Goal: Find specific page/section: Find specific page/section

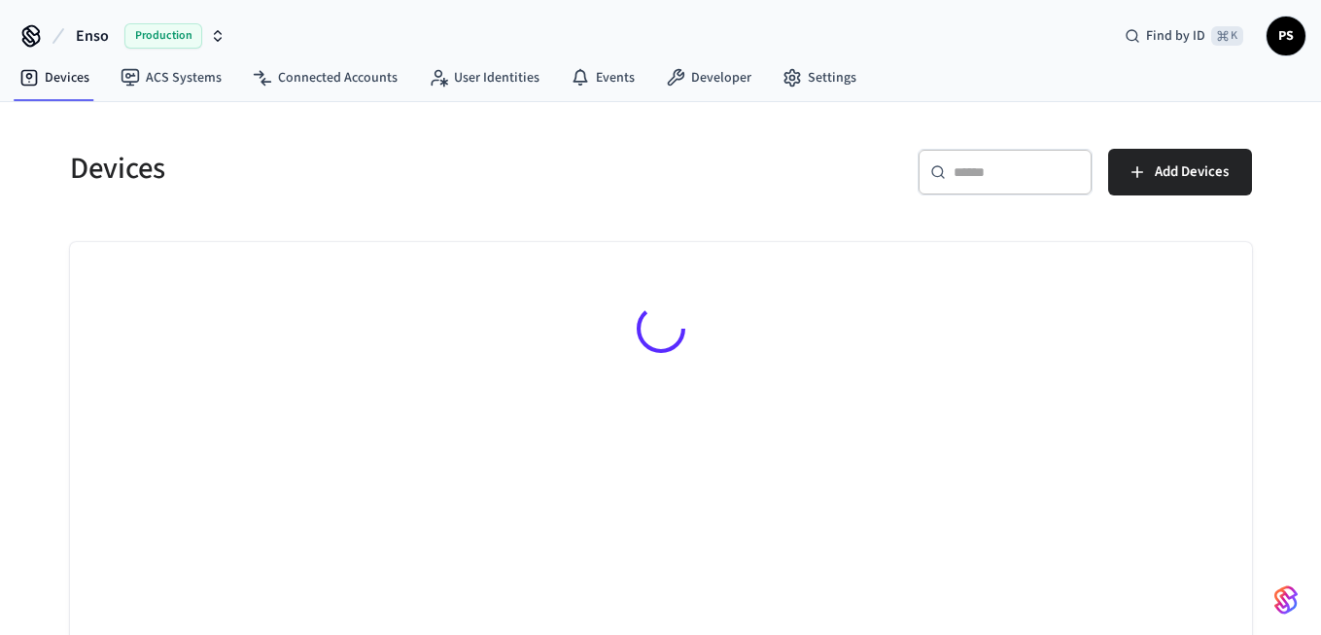
click at [987, 156] on div "​ ​" at bounding box center [1005, 172] width 175 height 47
paste input "**********"
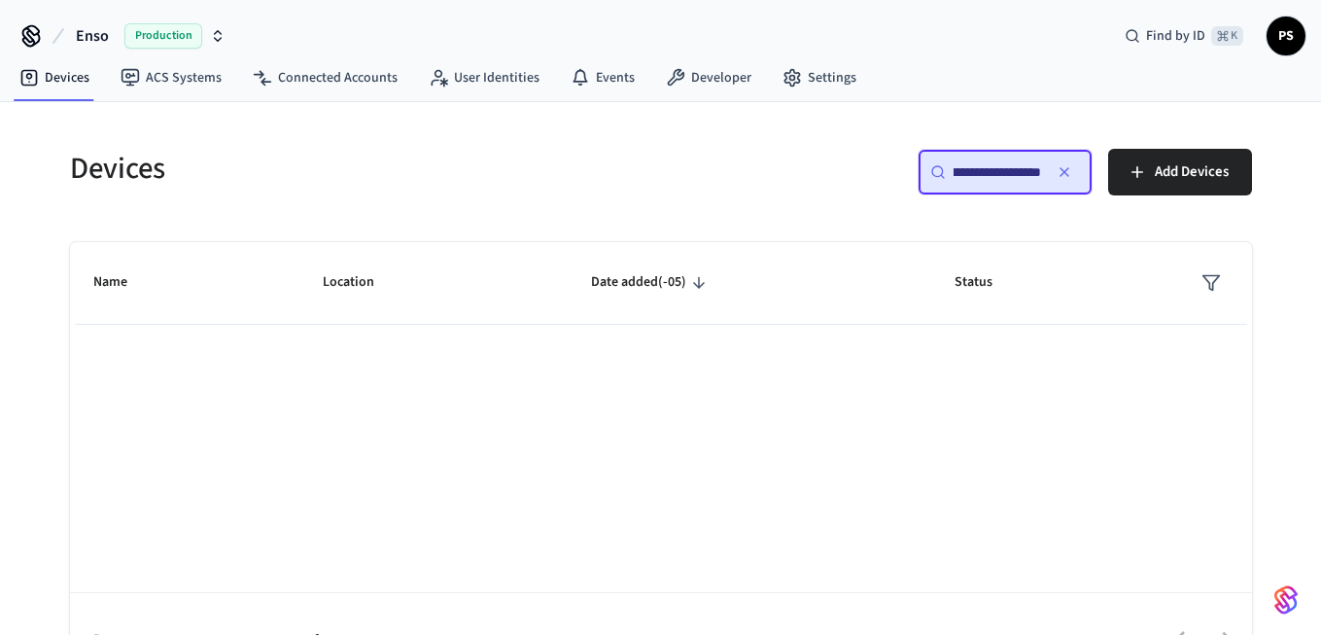
scroll to position [0, 142]
type input "**********"
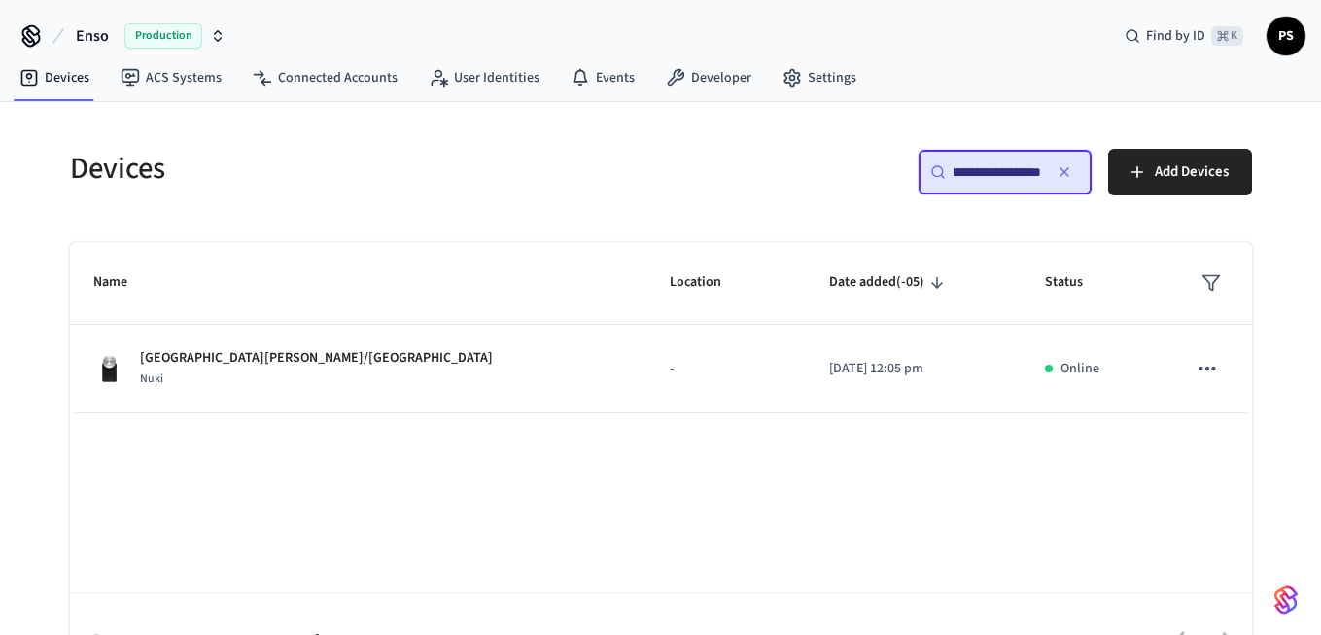
scroll to position [0, 0]
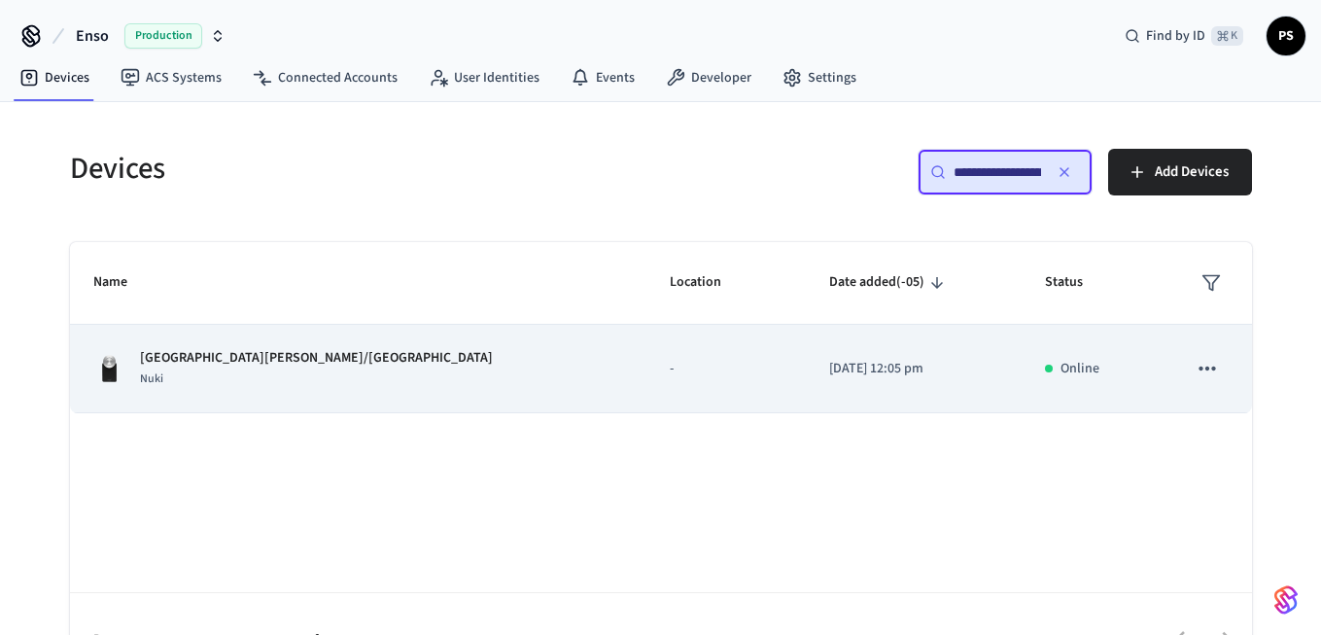
click at [345, 357] on div "5010 San Pedro Gate/Puerta calle Nuki" at bounding box center [358, 368] width 530 height 41
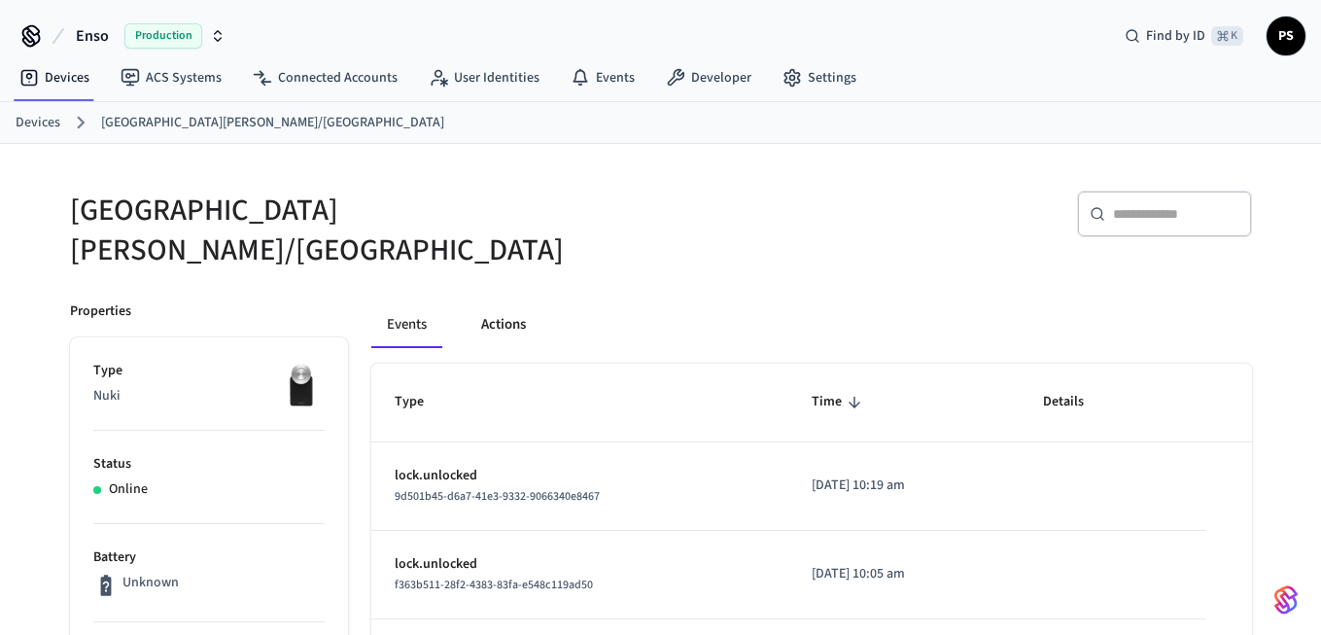
click at [527, 314] on button "Actions" at bounding box center [504, 324] width 76 height 47
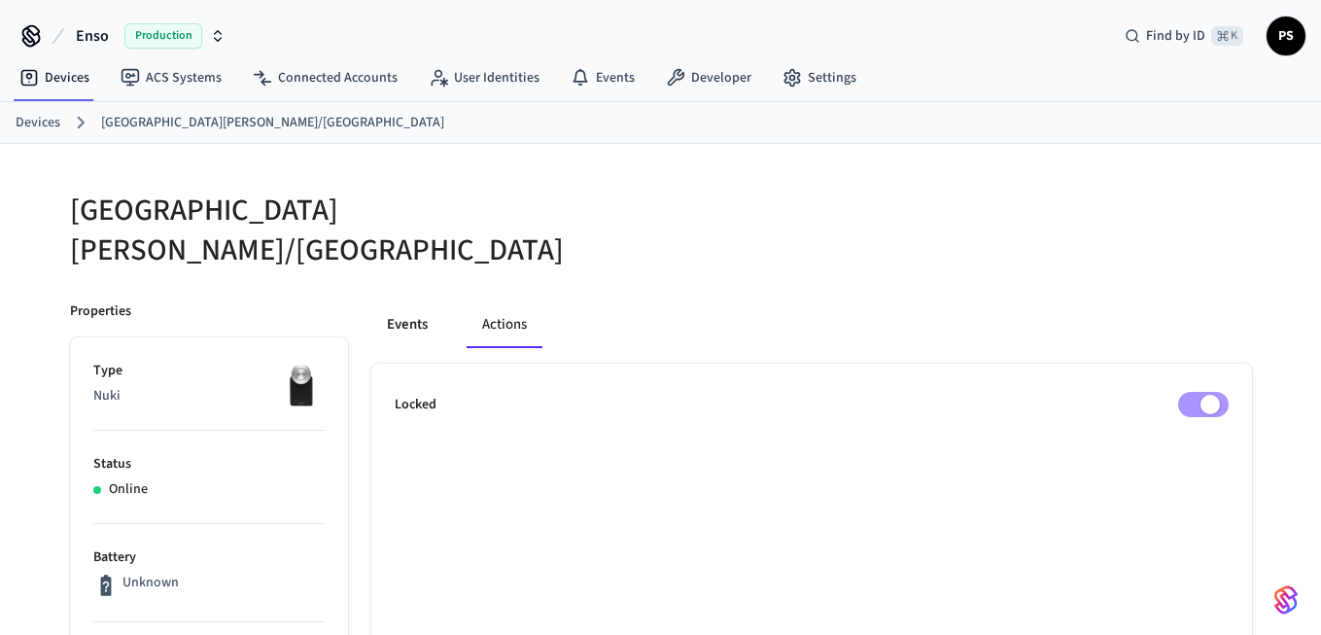
click at [406, 301] on button "Events" at bounding box center [407, 324] width 72 height 47
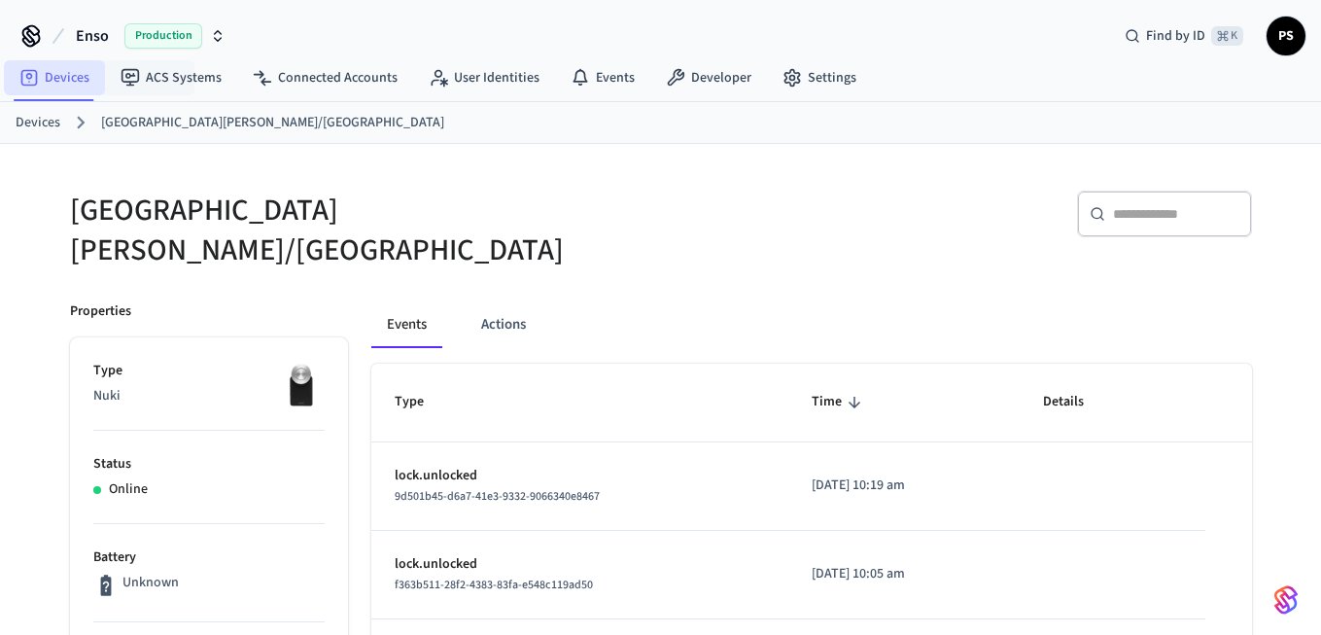
click at [77, 69] on link "Devices" at bounding box center [54, 77] width 101 height 35
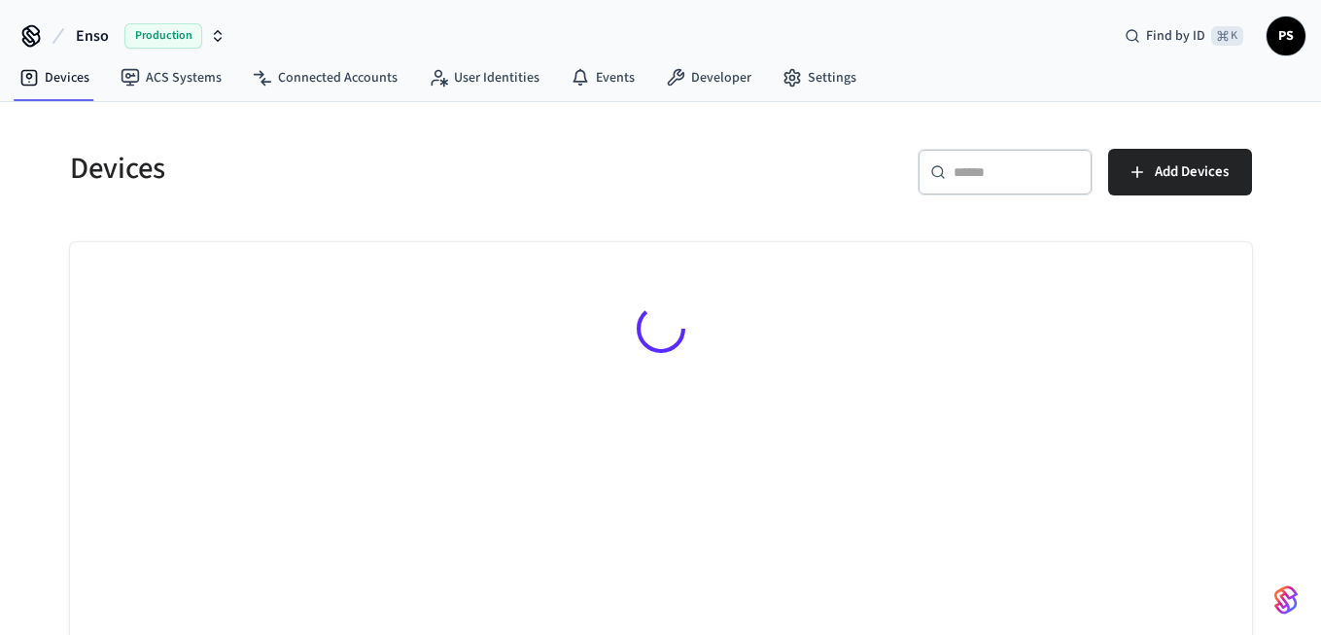
click at [973, 176] on input "text" at bounding box center [1017, 171] width 126 height 19
paste input "**********"
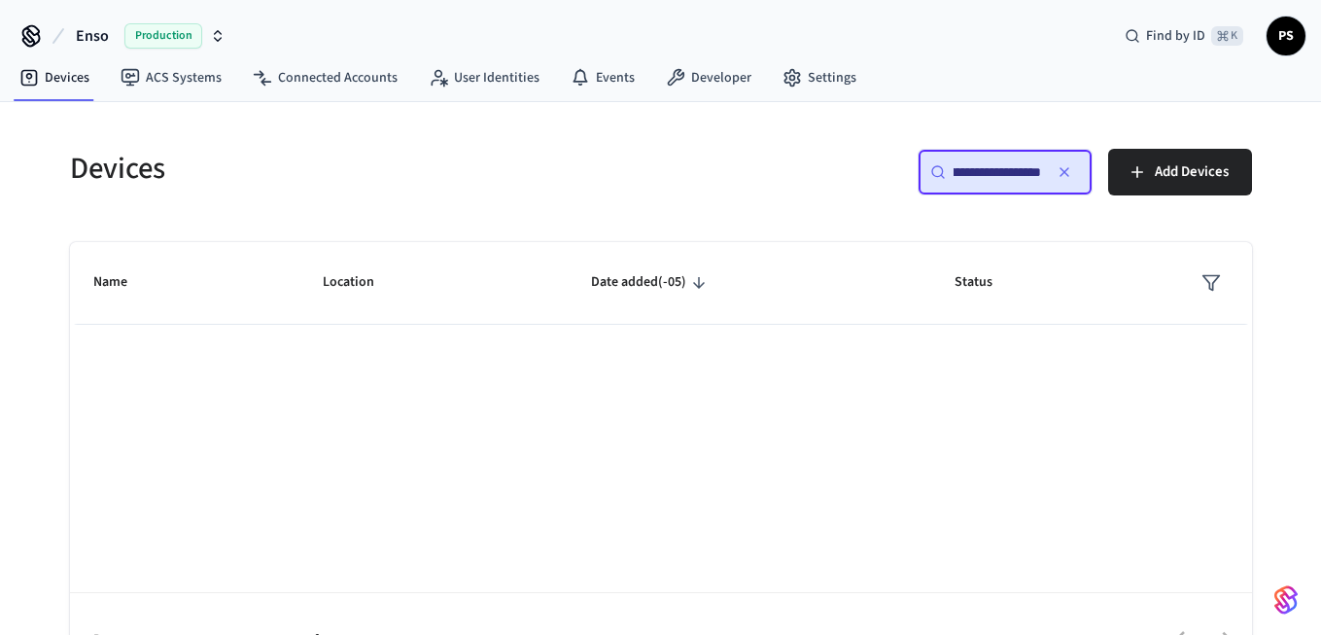
paste input "*"
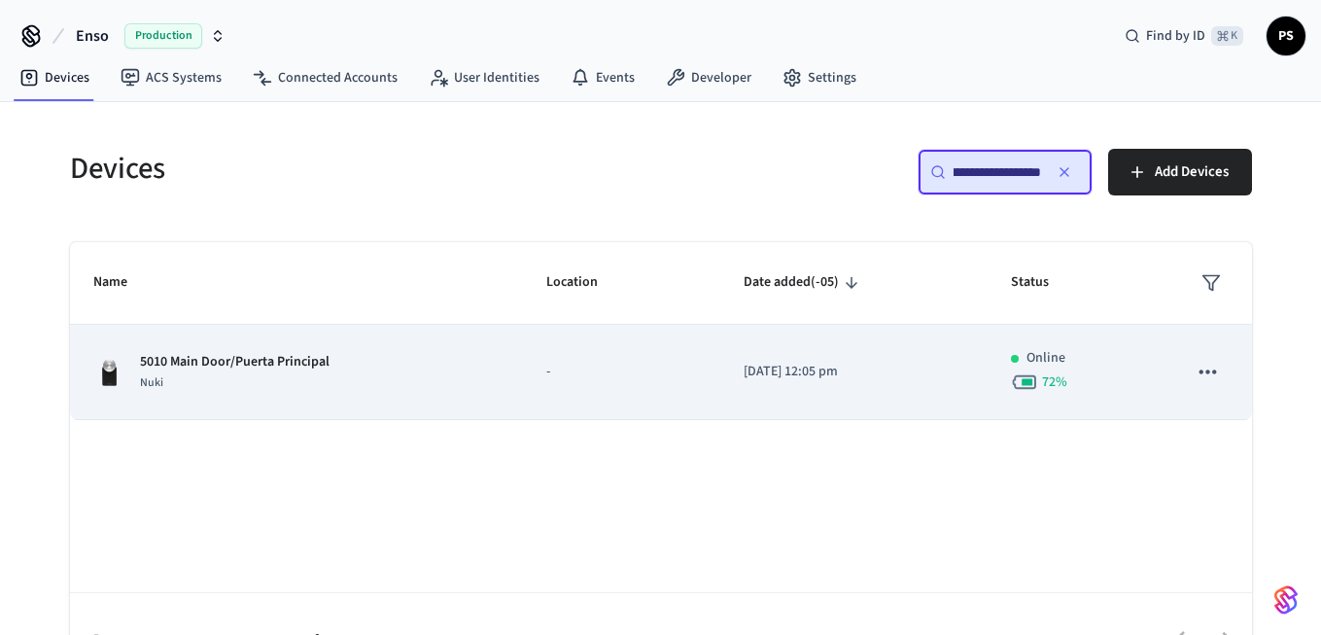
type input "**********"
click at [236, 360] on p "5010 Main Door/Puerta Principal" at bounding box center [235, 362] width 190 height 20
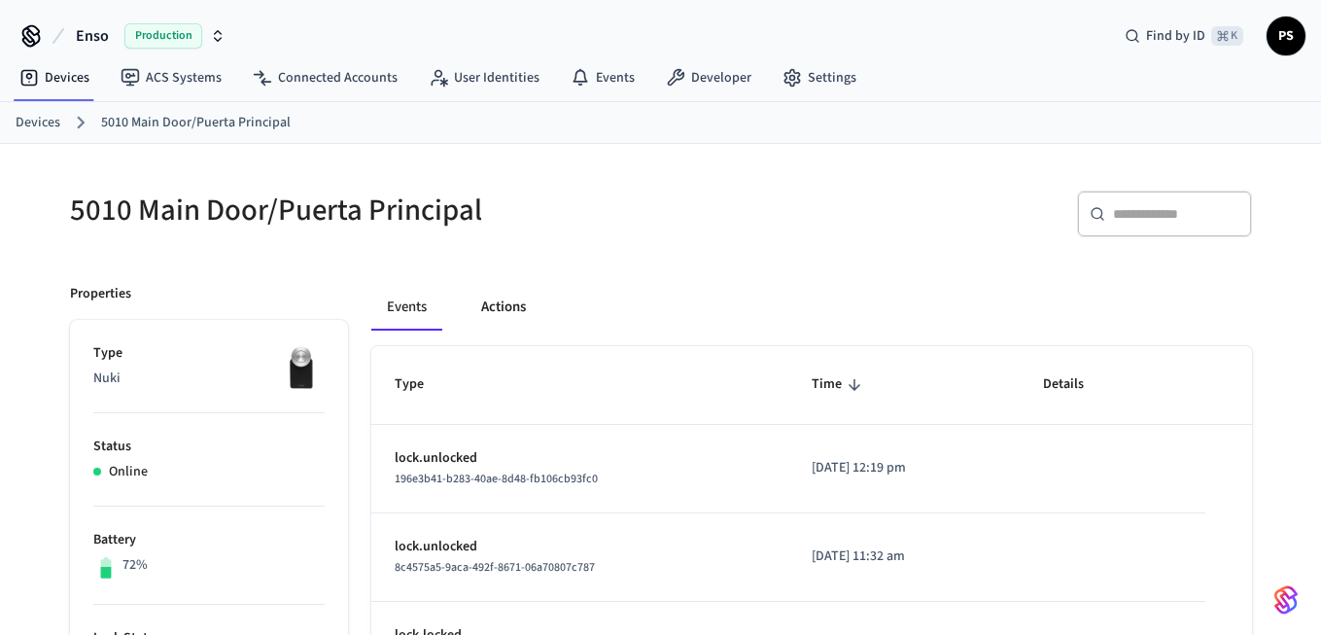
click at [503, 301] on button "Actions" at bounding box center [504, 307] width 76 height 47
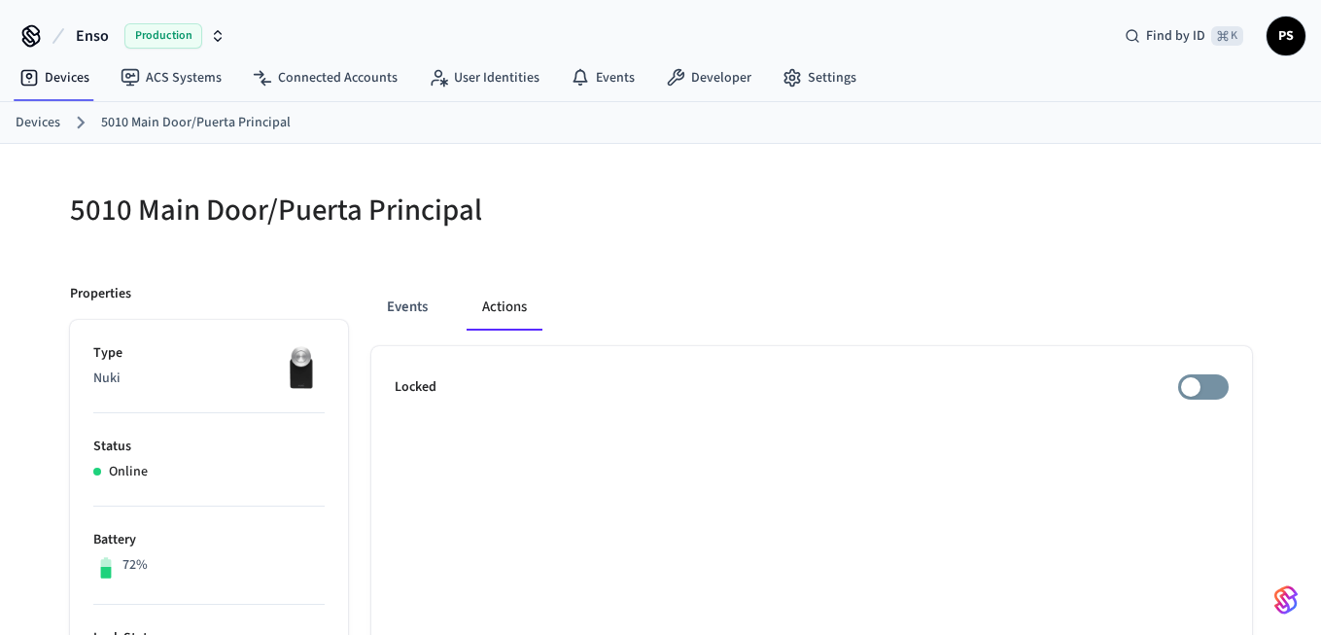
scroll to position [743, 0]
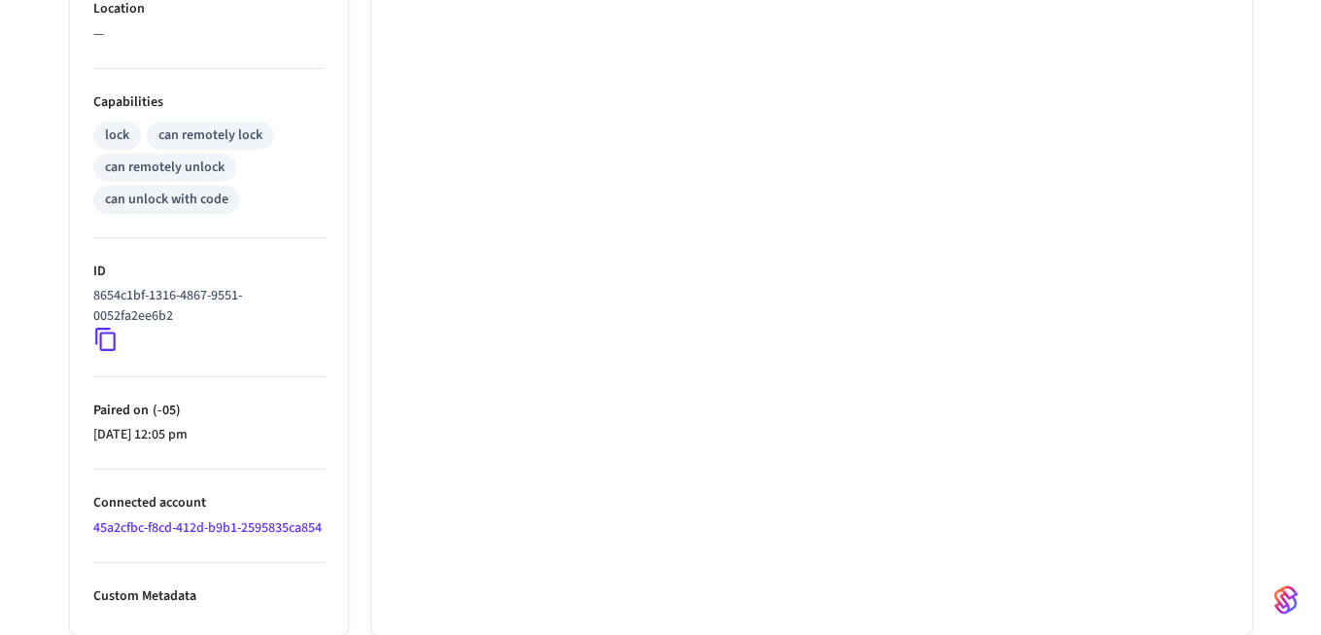
click at [100, 329] on icon at bounding box center [105, 340] width 20 height 23
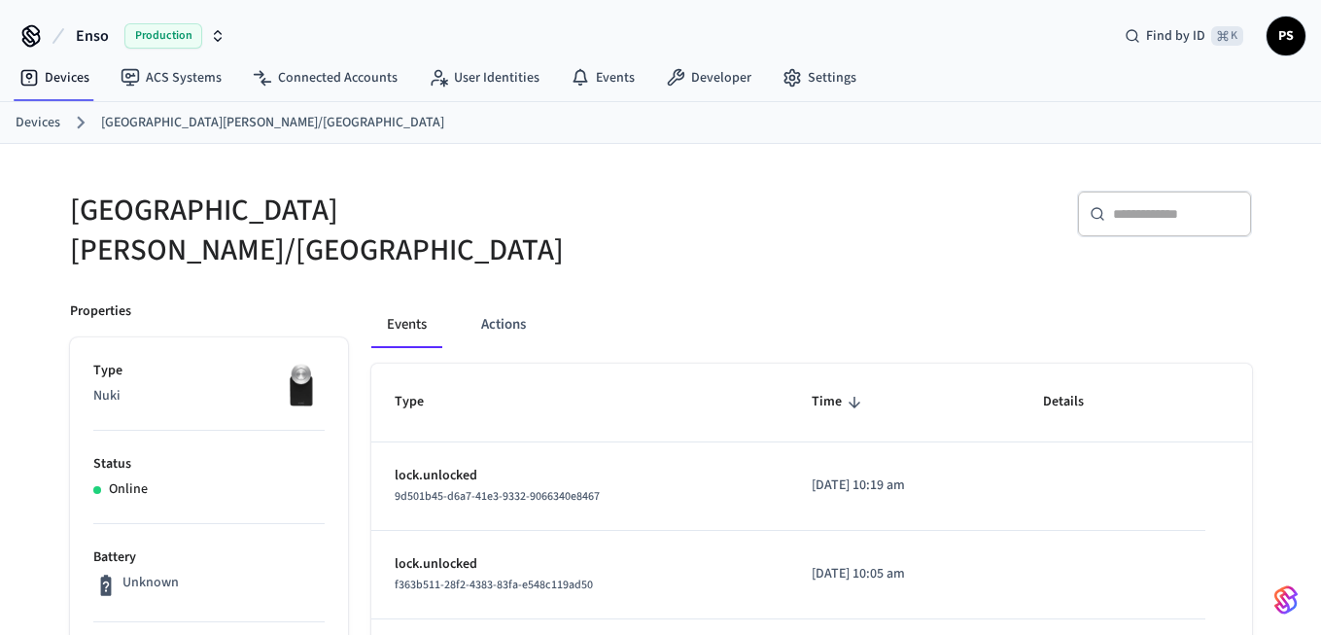
scroll to position [769, 0]
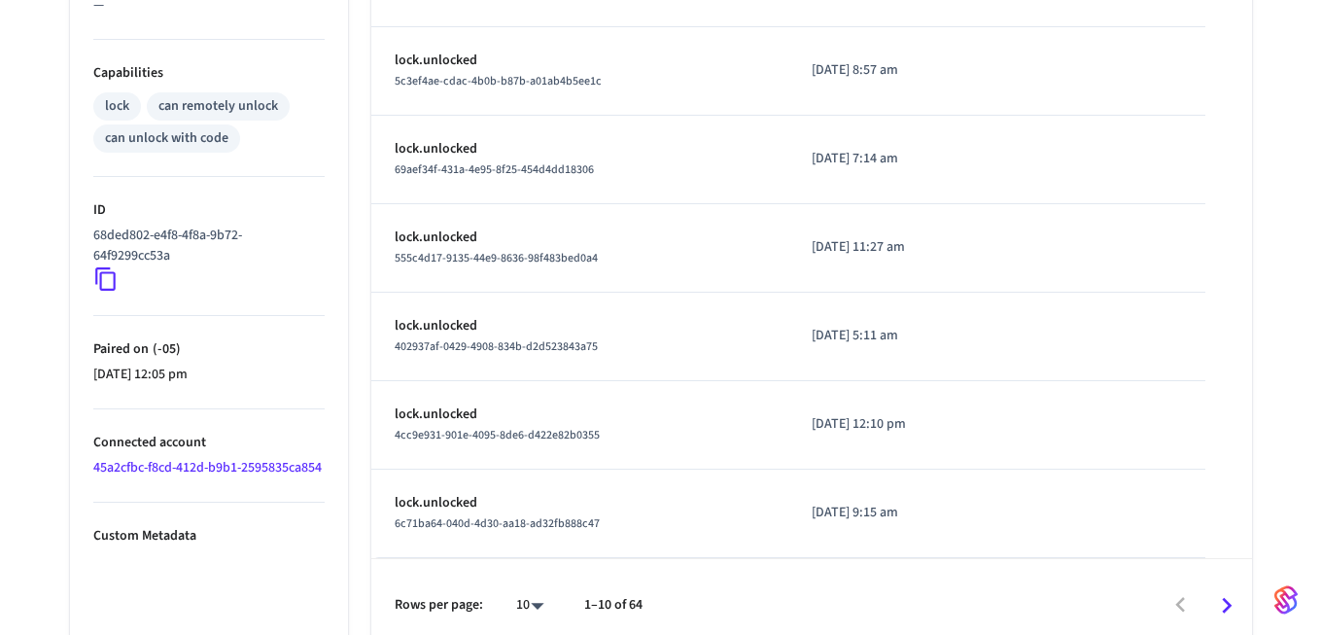
click at [102, 267] on icon at bounding box center [105, 278] width 20 height 23
click at [121, 458] on link "45a2cfbc-f8cd-412d-b9b1-2595835ca854" at bounding box center [207, 467] width 228 height 19
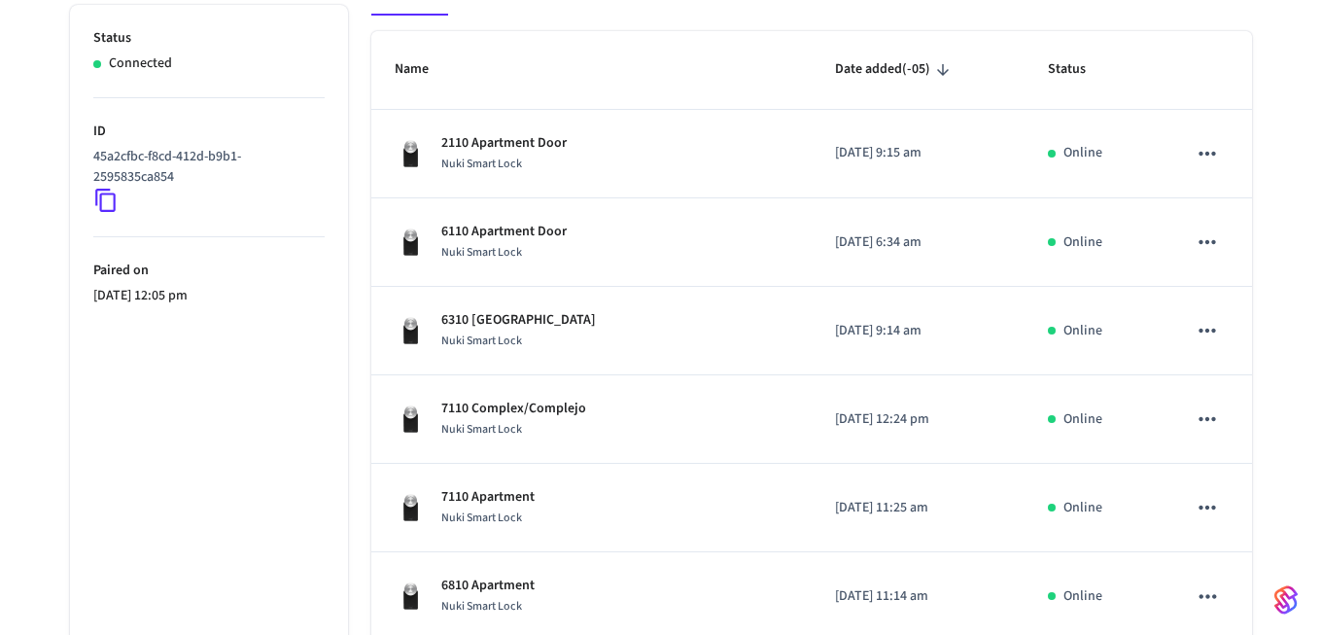
scroll to position [333, 0]
click at [103, 198] on icon at bounding box center [105, 199] width 25 height 25
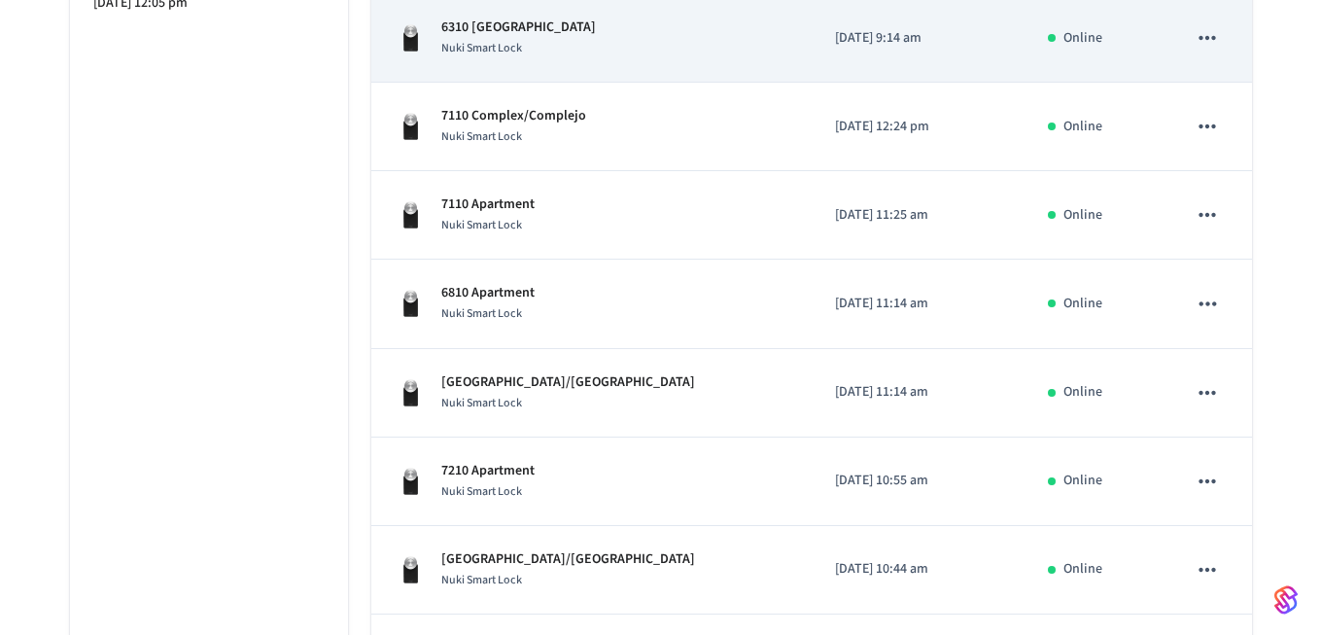
scroll to position [0, 0]
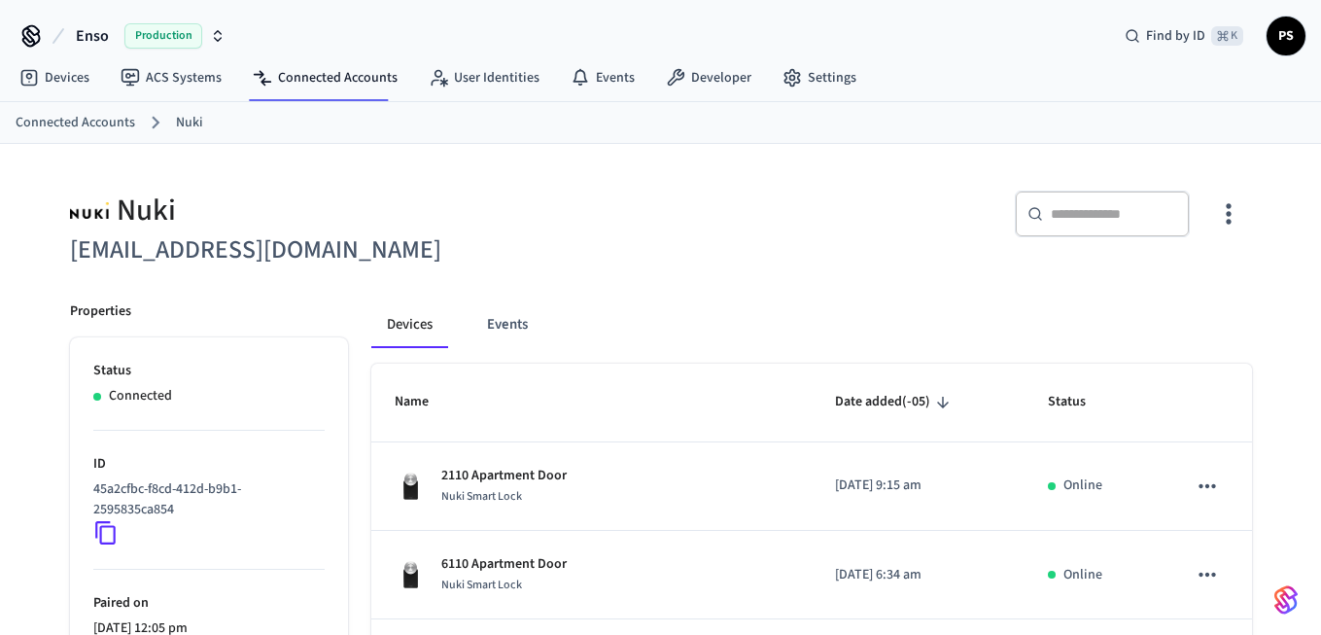
click at [1103, 207] on input "text" at bounding box center [1114, 213] width 126 height 19
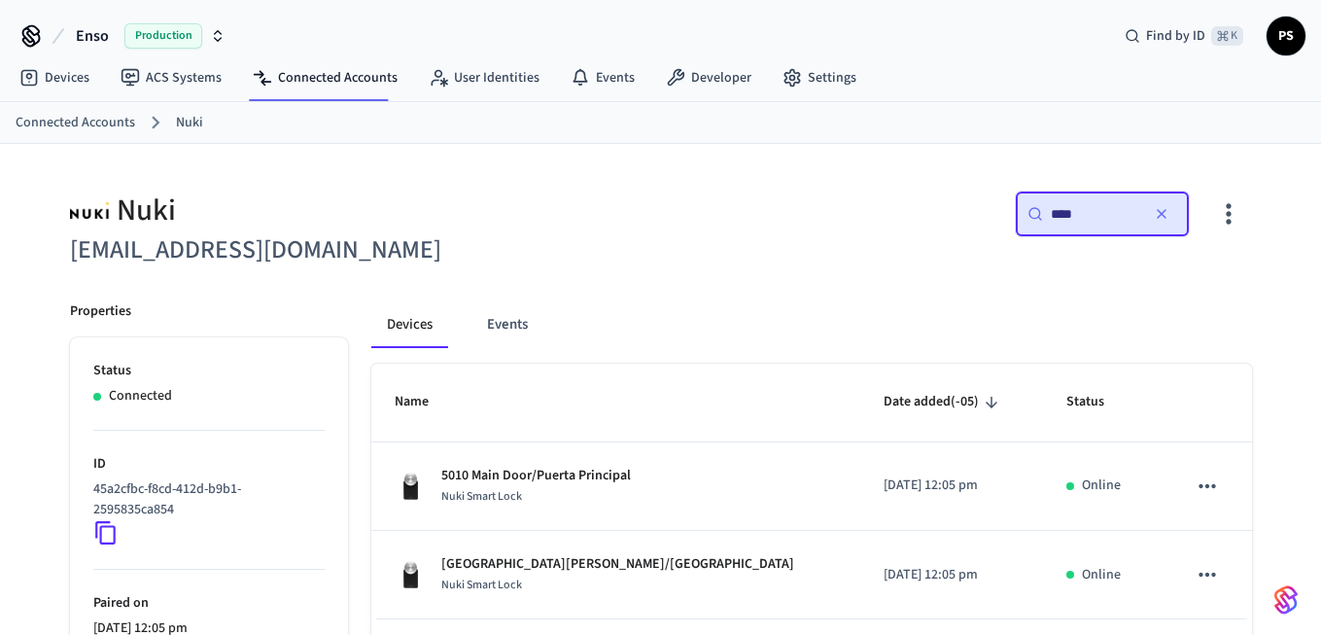
scroll to position [173, 0]
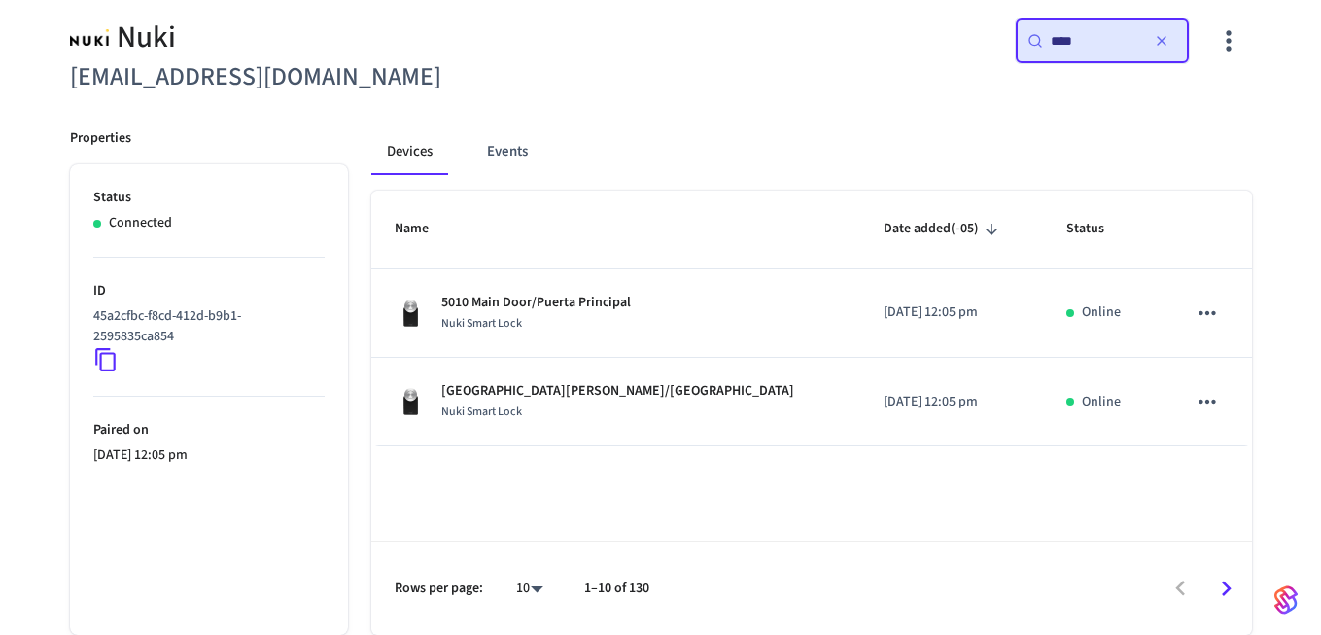
type input "****"
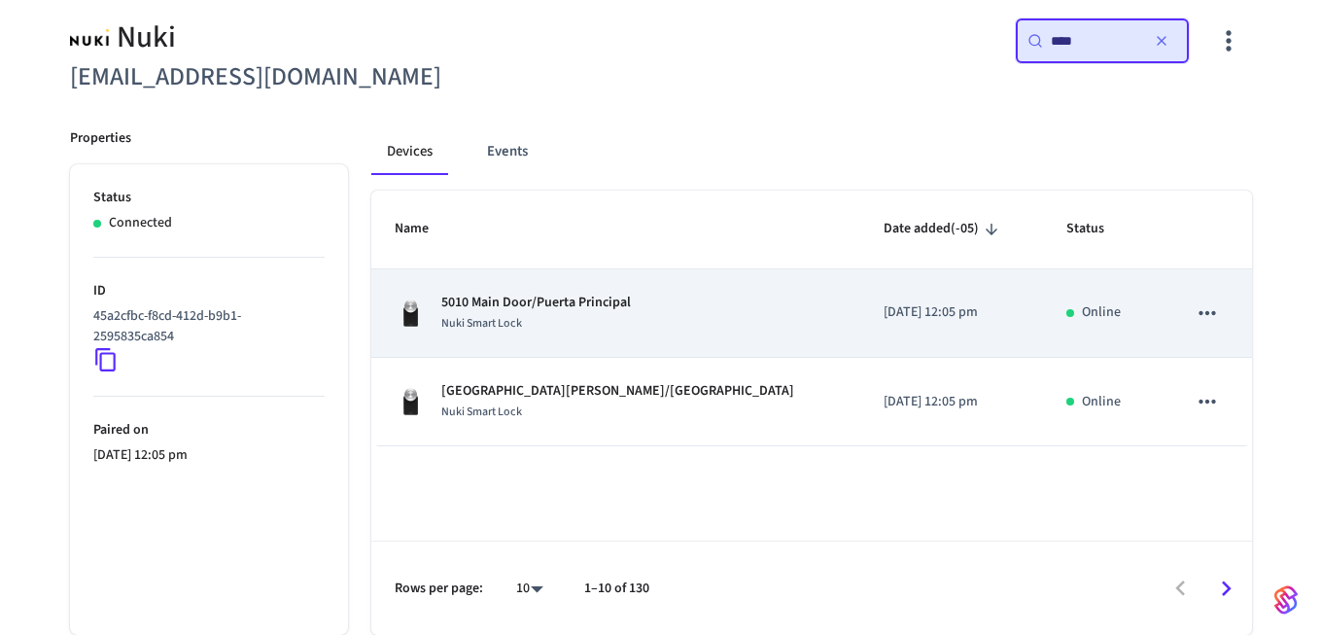
click at [509, 323] on span "Nuki Smart Lock" at bounding box center [481, 323] width 81 height 17
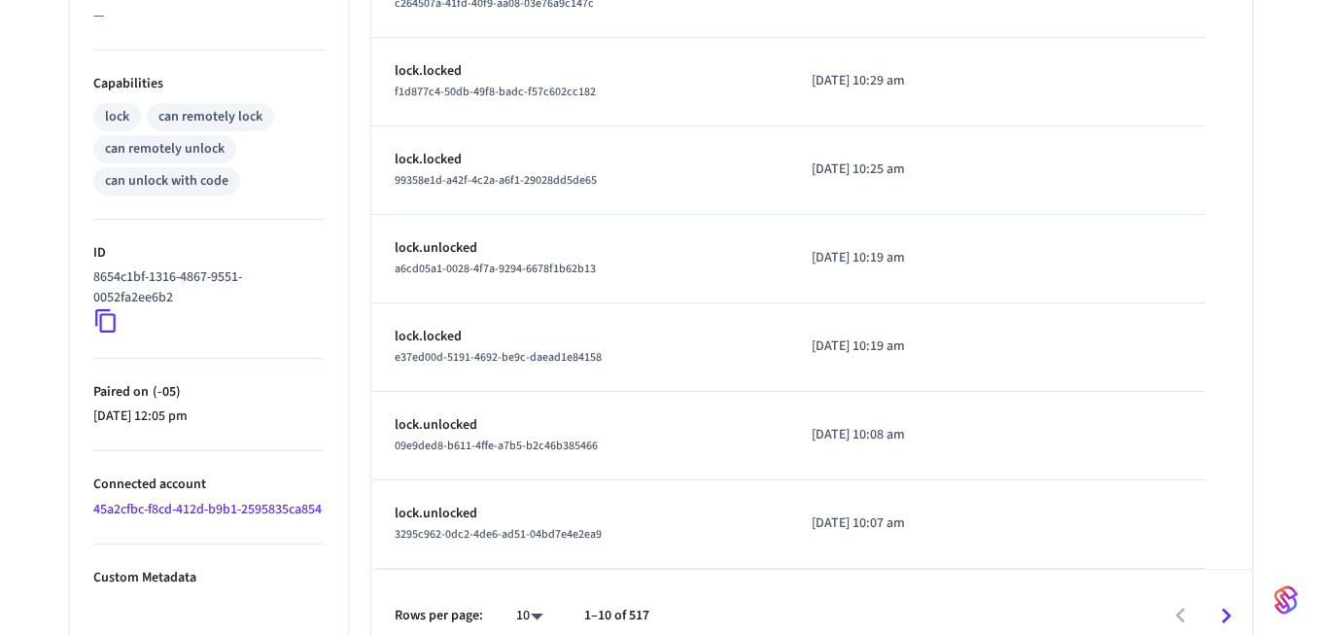
scroll to position [769, 0]
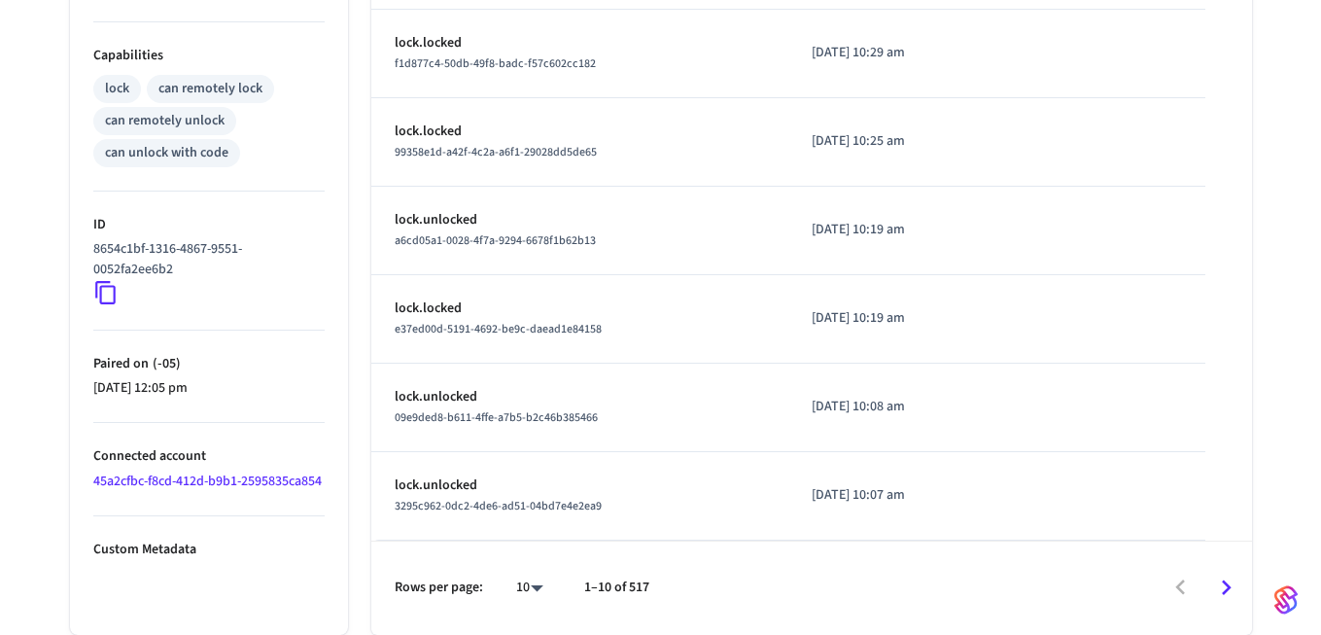
click at [525, 577] on li "100" at bounding box center [522, 578] width 52 height 52
type input "***"
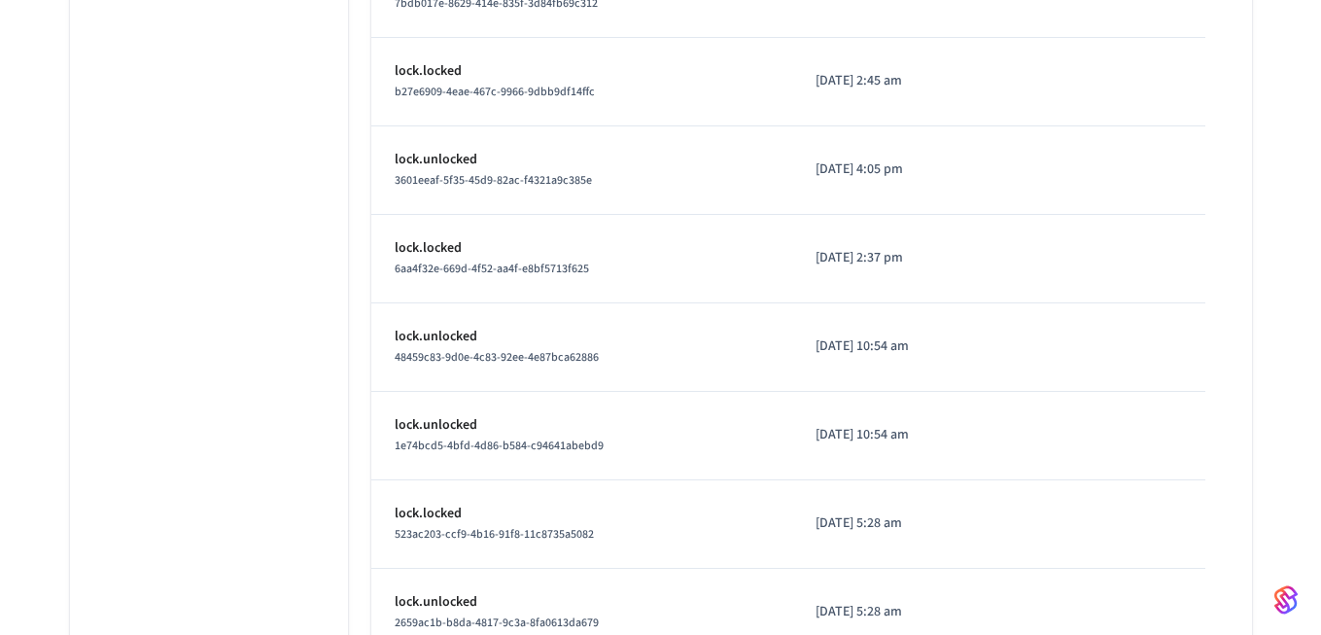
scroll to position [0, 0]
